Goal: Task Accomplishment & Management: Complete application form

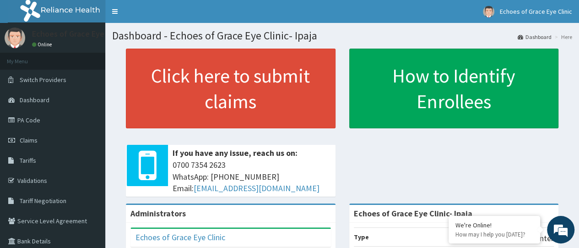
click at [38, 118] on link "PA Code" at bounding box center [52, 120] width 105 height 20
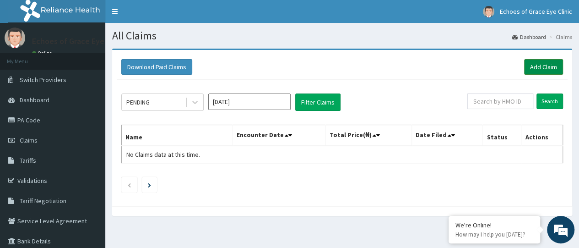
click at [550, 65] on link "Add Claim" at bounding box center [543, 67] width 39 height 16
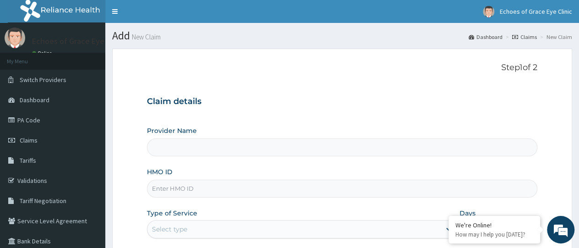
type input "Echoes of Grace Eye Clinic- Ipaja"
click at [196, 187] on input "HMO ID" at bounding box center [342, 188] width 391 height 18
paste input "gby/10029/b"
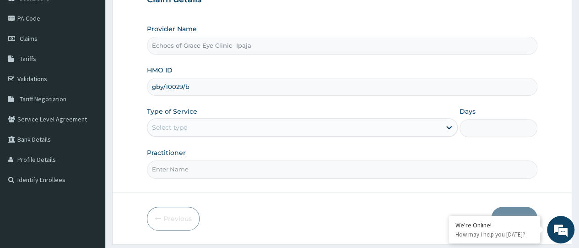
scroll to position [102, 0]
type input "gby/10029/b"
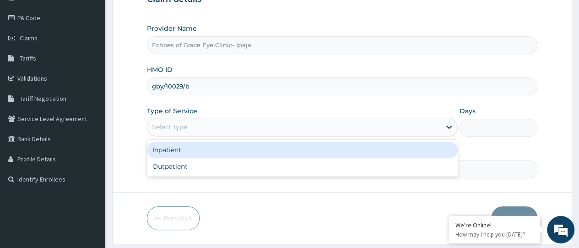
click at [228, 127] on div "Select type" at bounding box center [293, 126] width 293 height 15
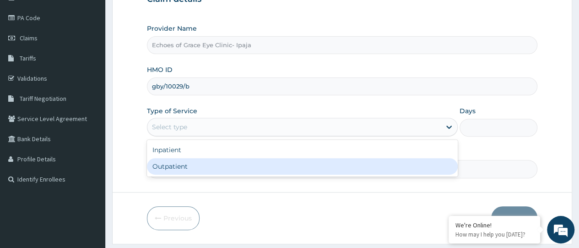
click at [185, 169] on div "Outpatient" at bounding box center [302, 166] width 311 height 16
type input "1"
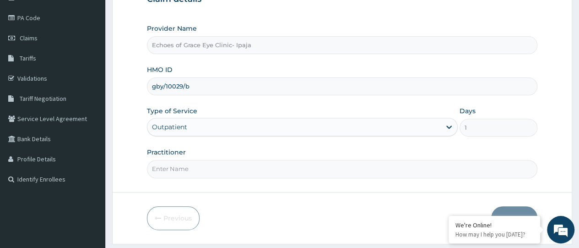
click at [202, 168] on input "Practitioner" at bounding box center [342, 169] width 391 height 18
type input "Dr Chinemerem"
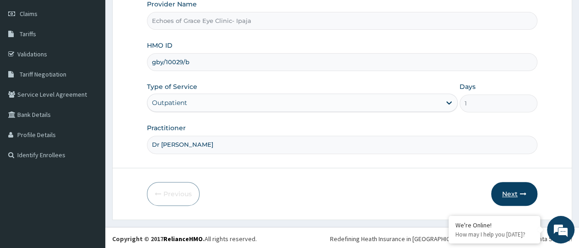
click at [512, 187] on button "Next" at bounding box center [514, 194] width 46 height 24
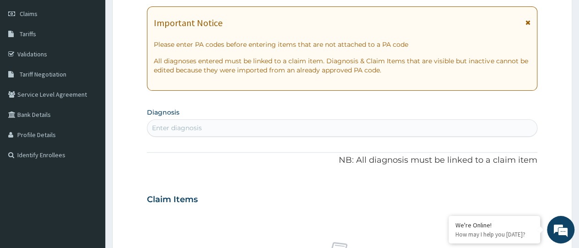
scroll to position [0, 0]
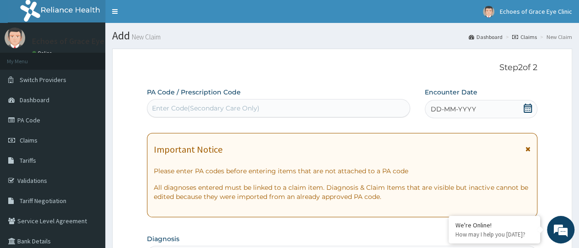
click at [182, 106] on div "Enter Code(Secondary Care Only)" at bounding box center [206, 107] width 108 height 9
paste input "PA/DB3264"
type input "PA/DB3264"
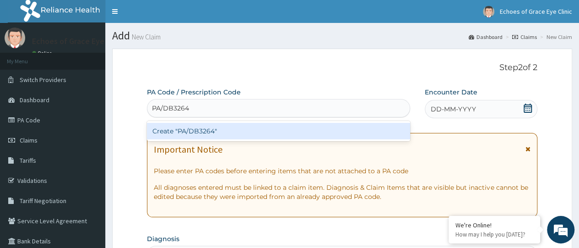
click at [200, 133] on div "Create "PA/DB3264"" at bounding box center [278, 131] width 263 height 16
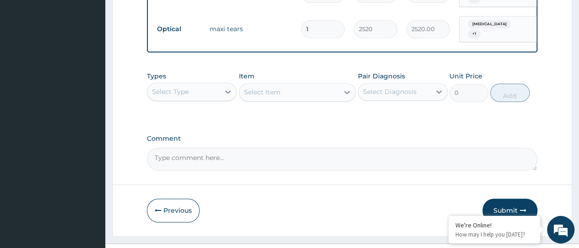
scroll to position [615, 0]
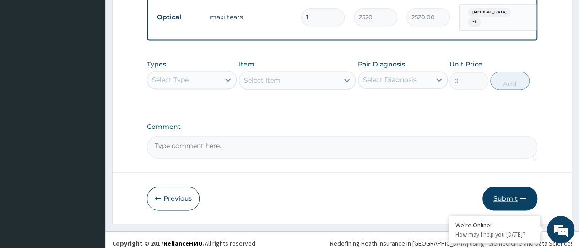
click at [504, 196] on button "Submit" at bounding box center [510, 198] width 55 height 24
